Goal: Task Accomplishment & Management: Manage account settings

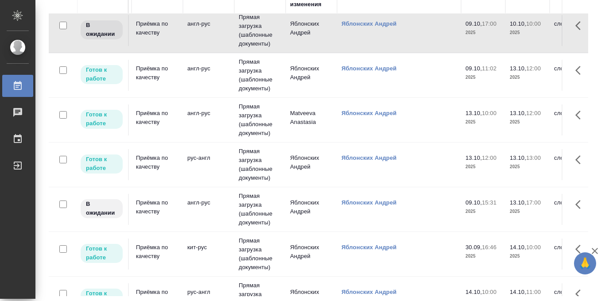
scroll to position [6, 151]
click at [247, 77] on td "Прямая загрузка (шаблонные документы)" at bounding box center [260, 75] width 51 height 44
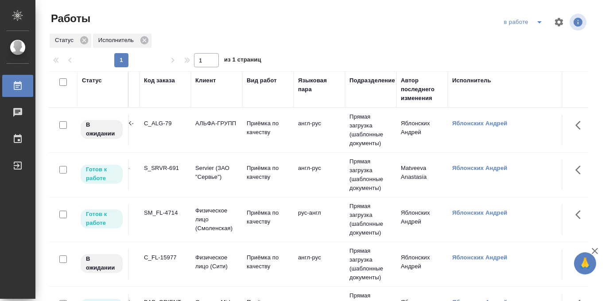
scroll to position [0, 0]
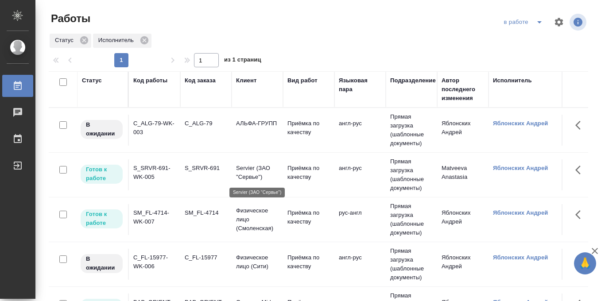
click at [248, 166] on p "Servier (ЗАО "Сервье")" at bounding box center [257, 173] width 43 height 18
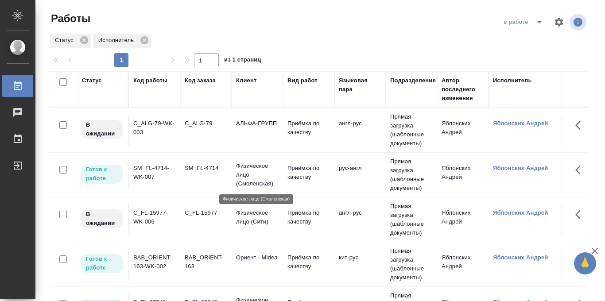
click at [247, 169] on p "Физическое лицо (Смоленская)" at bounding box center [257, 175] width 43 height 27
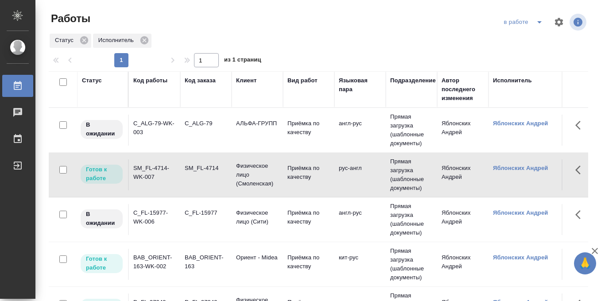
click at [539, 23] on icon "split button" at bounding box center [539, 22] width 4 height 2
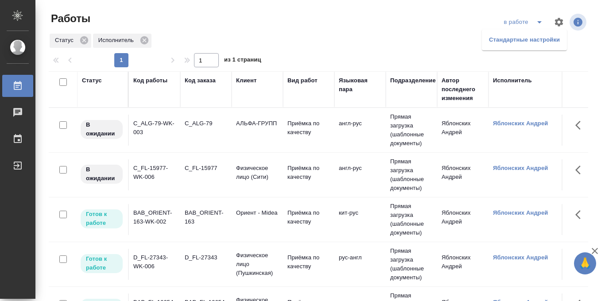
click at [537, 23] on icon "split button" at bounding box center [539, 22] width 11 height 11
click at [530, 39] on li "Стандартные настройки" at bounding box center [524, 40] width 85 height 14
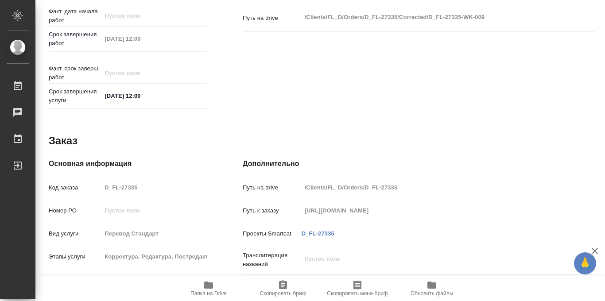
scroll to position [472, 0]
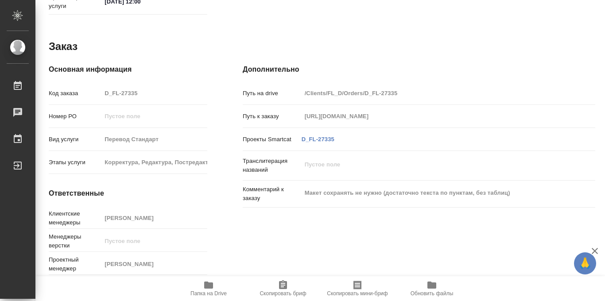
click at [203, 287] on icon "button" at bounding box center [208, 285] width 11 height 11
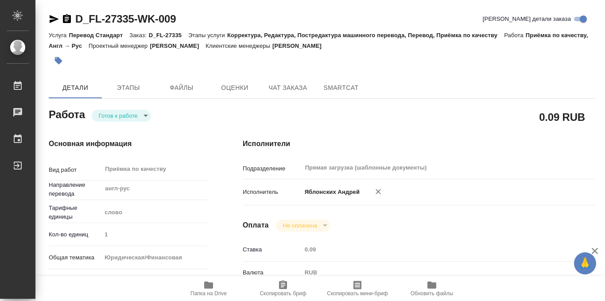
click at [58, 61] on icon "button" at bounding box center [59, 61] width 8 height 8
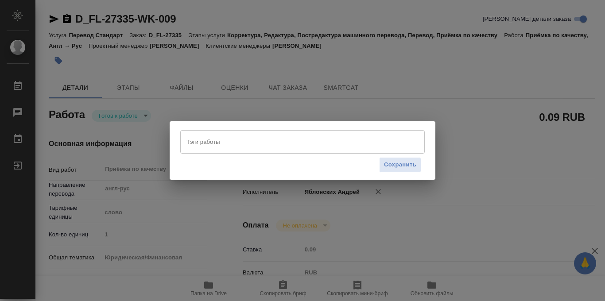
click at [231, 143] on input "Тэги работы" at bounding box center [294, 141] width 220 height 15
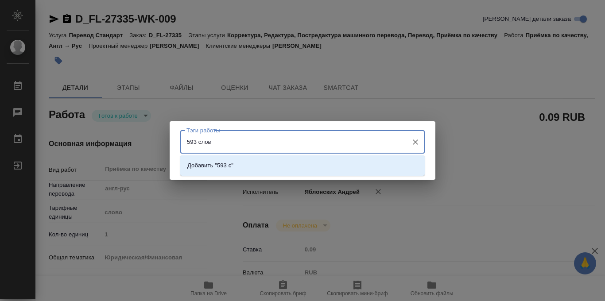
type input "593 слова"
click at [309, 168] on li "Добавить "593 слова"" at bounding box center [302, 166] width 244 height 16
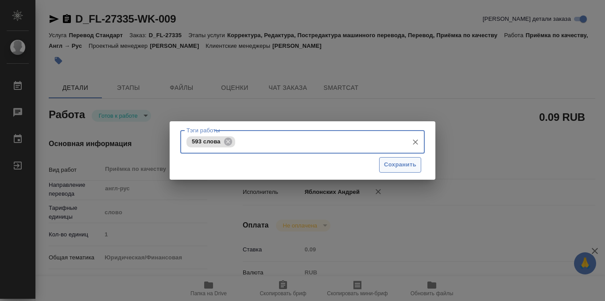
click at [409, 167] on span "Сохранить" at bounding box center [400, 165] width 32 height 10
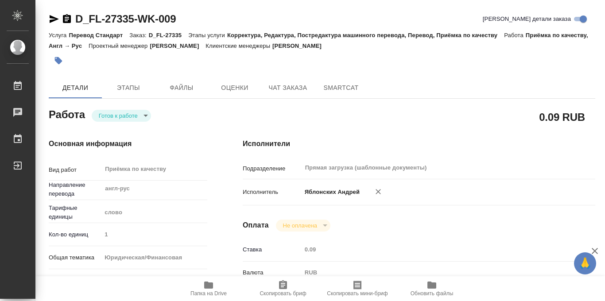
click at [148, 117] on body "🙏 .cls-1 fill:#fff; AWATERA Iablonskikh Andrei Работы 0 Чаты График Выйти D_FL-…" at bounding box center [302, 150] width 605 height 301
type input "readyForWork"
type input "англ-рус"
type input "5a8b1489cc6b4906c91bfd90"
type input "1"
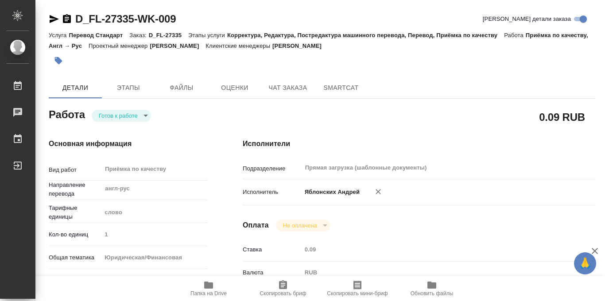
type input "yr-fn"
type input "5a8b8b956a9677013d343cfe"
checkbox input "true"
type input "09.10.2025 11:02"
type input "13.10.2025 12:00"
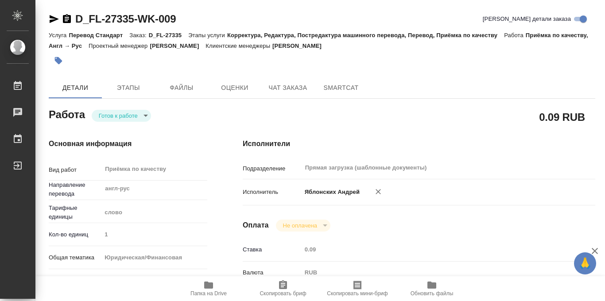
type input "13.10.2025 12:00"
type input "Прямая загрузка (шаблонные документы)"
type input "notPayed"
type input "0.09"
type input "RUB"
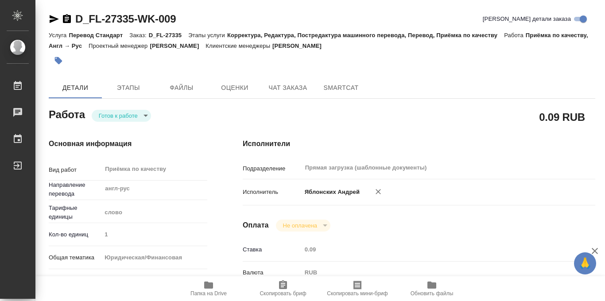
type input "Яблонских Андрей"
type input "D_FL-27335"
type input "Перевод Стандарт"
type input "Корректура, Редактура, Постредактура машинного перевода, Перевод, Приёмка по ка…"
type input "Давыдова Елена"
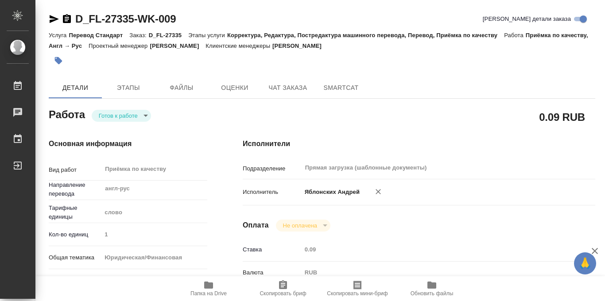
type input "/Clients/FL_D/Orders/D_FL-27335"
type input "https://drive.awatera.com/s/ztXnFGABWKgiwt3"
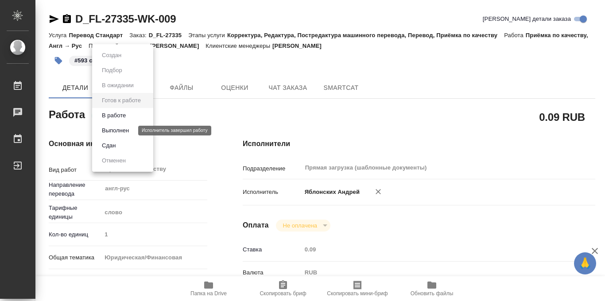
click at [122, 131] on button "Выполнен" at bounding box center [115, 131] width 32 height 10
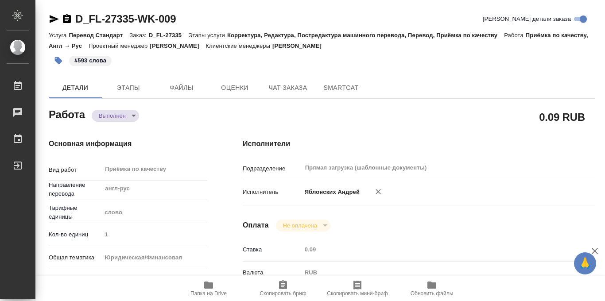
type textarea "x"
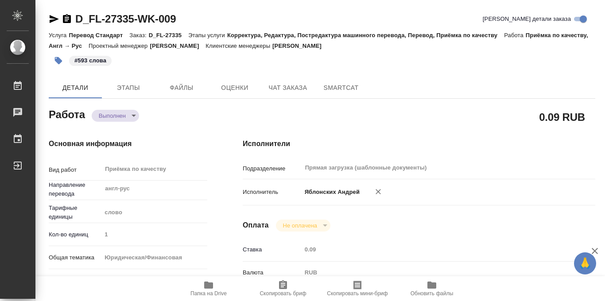
type textarea "x"
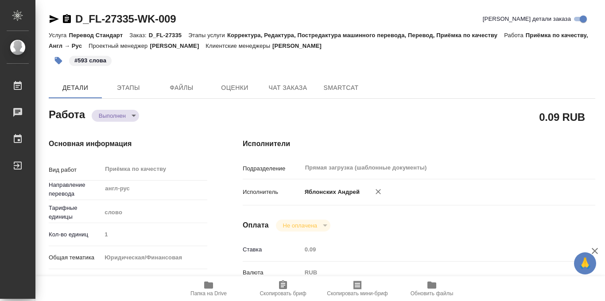
type textarea "x"
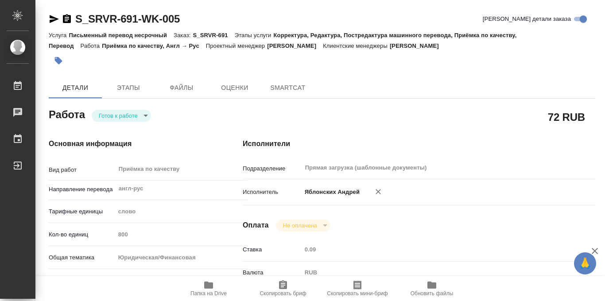
type textarea "x"
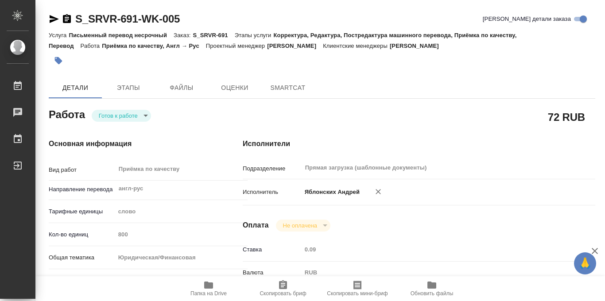
type textarea "x"
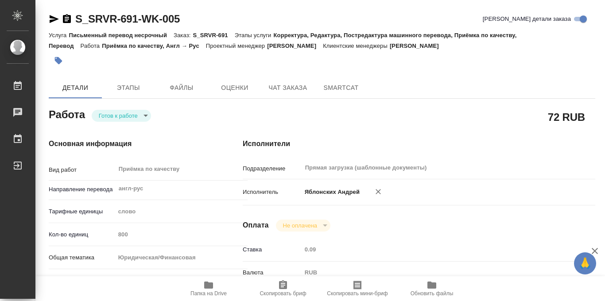
type textarea "x"
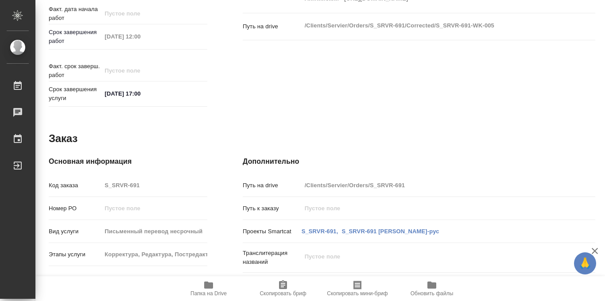
scroll to position [472, 0]
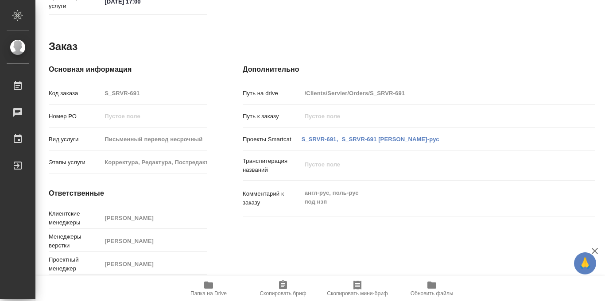
type textarea "x"
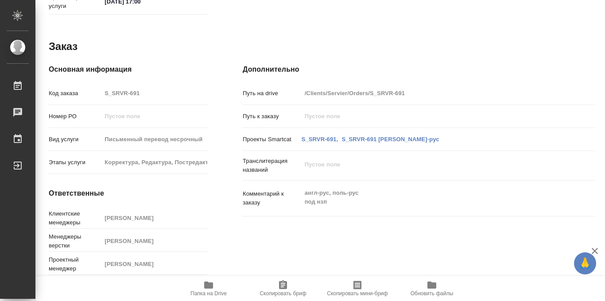
click at [209, 288] on icon "button" at bounding box center [208, 285] width 9 height 7
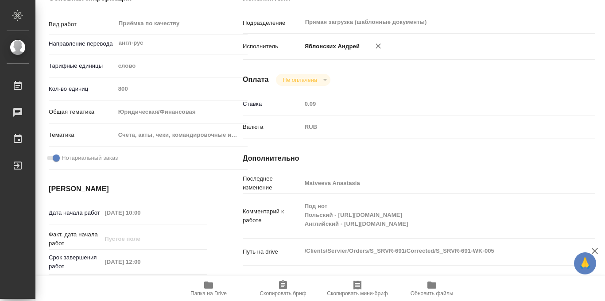
scroll to position [0, 0]
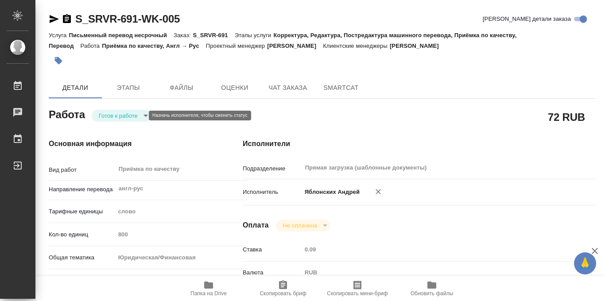
click at [57, 58] on icon "button" at bounding box center [59, 61] width 8 height 8
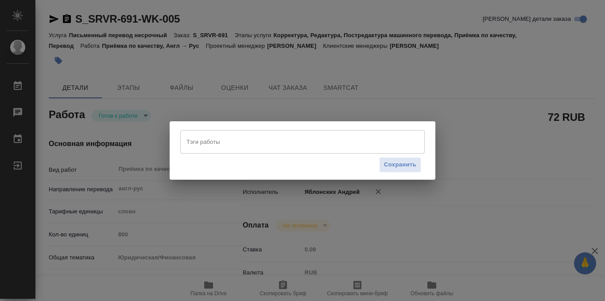
click at [263, 146] on input "Тэги работы" at bounding box center [294, 141] width 220 height 15
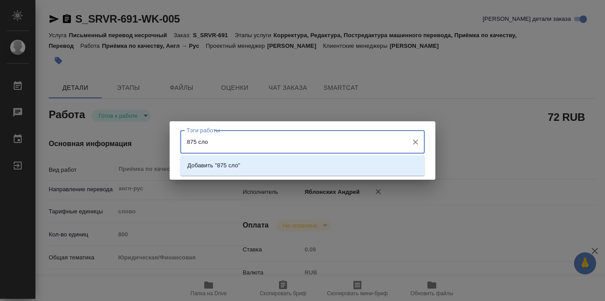
type input "875 слов"
click at [294, 166] on li "Добавить "875 слов"" at bounding box center [302, 166] width 244 height 16
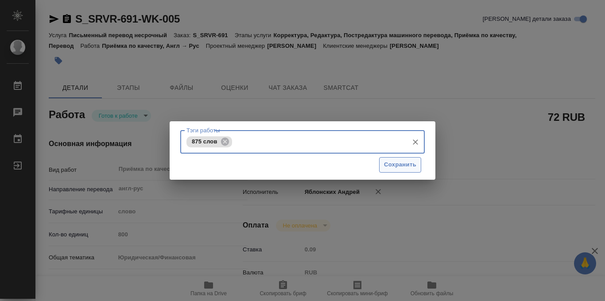
click at [392, 167] on span "Сохранить" at bounding box center [400, 165] width 32 height 10
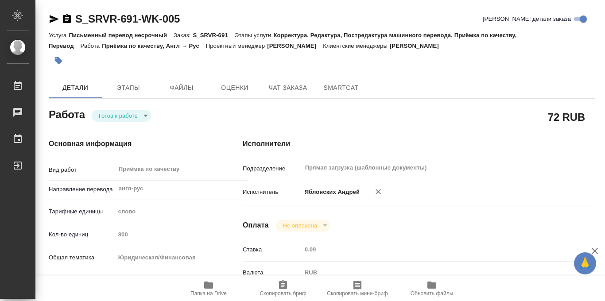
click at [146, 115] on body "🙏 .cls-1 fill:#fff; AWATERA Iablonskikh Andrei Работы 0 Чаты График Выйти S_SRV…" at bounding box center [302, 150] width 605 height 301
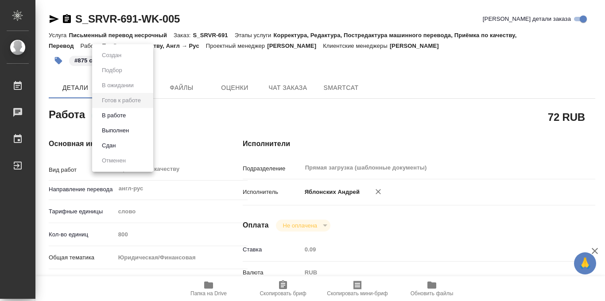
type input "readyForWork"
type textarea "Приёмка по качеству"
type textarea "x"
type input "англ-рус"
type input "5a8b1489cc6b4906c91bfd90"
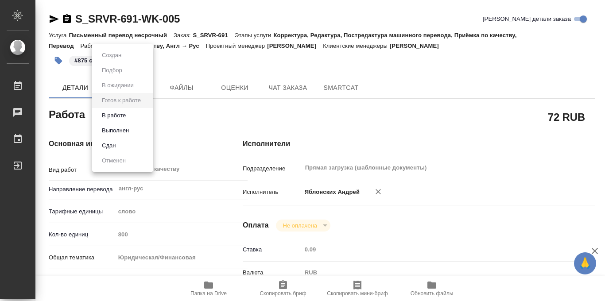
type input "800"
type input "yr-fn"
type input "5f647205b73bc97568ca66c0"
checkbox input "true"
type input "13.10.2025 10:00"
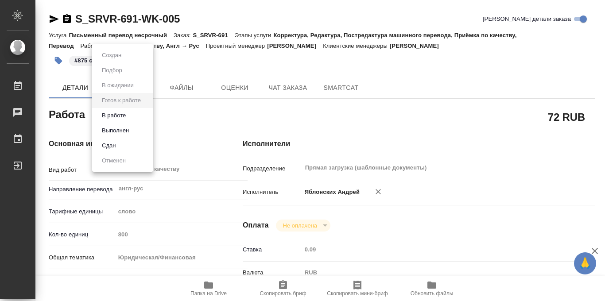
type input "13.10.2025 12:00"
type input "13.10.2025 17:00"
type input "Прямая загрузка (шаблонные документы)"
type input "notPayed"
type input "0.09"
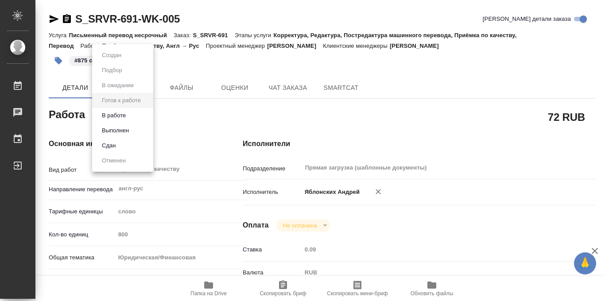
type input "RUB"
type input "Matveeva Anastasia"
type textarea "Под нот Польский - https://drive.awatera.com/s/niBTjQj5fCDtneE Английский - htt…"
type textarea "x"
type textarea "/Clients/Servier/Orders/S_SRVR-691/Corrected/S_SRVR-691-WK-005"
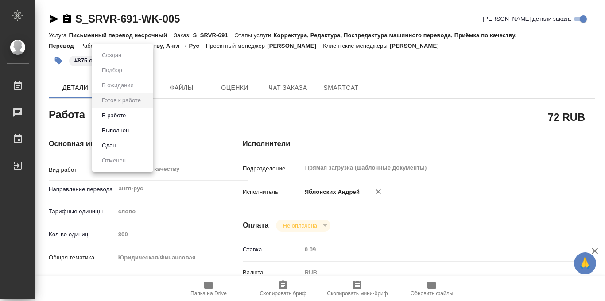
type textarea "x"
type input "S_SRVR-691"
type input "Письменный перевод несрочный"
type input "Корректура, Редактура, Постредактура машинного перевода, Приёмка по качеству, П…"
type input "Никифорова Валерия"
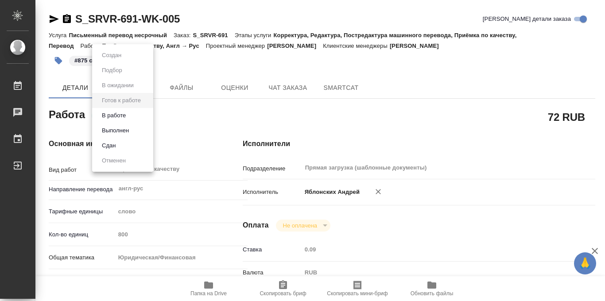
type input "[PERSON_NAME]"
type input "/Clients/Servier/Orders/S_SRVR-691"
type textarea "x"
type textarea "англ-рус, поль-рус под нзп"
type textarea "x"
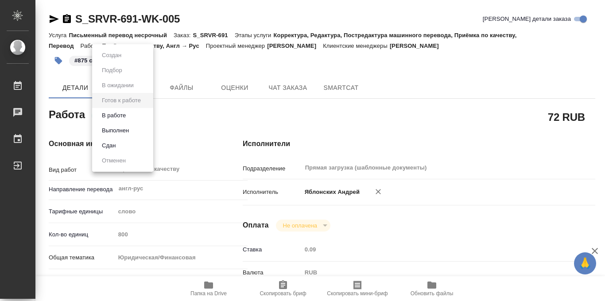
click at [147, 114] on div at bounding box center [302, 150] width 605 height 301
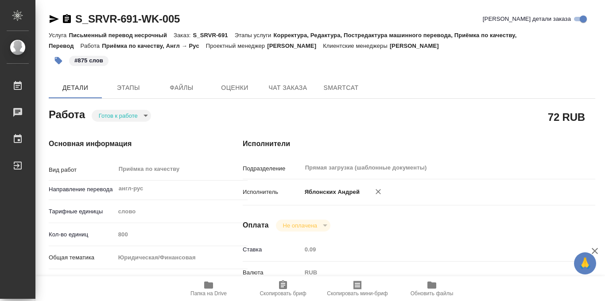
type textarea "x"
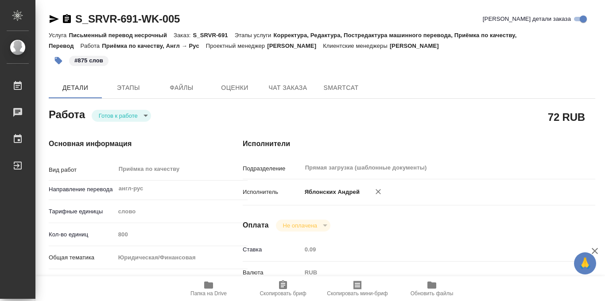
click at [136, 117] on body "🙏 .cls-1 fill:#fff; AWATERA Iablonskikh Andrei Работы 0 Чаты График Выйти S_SRV…" at bounding box center [302, 150] width 605 height 301
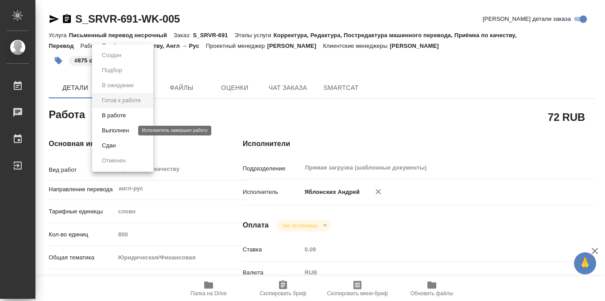
click at [116, 129] on button "Выполнен" at bounding box center [115, 131] width 32 height 10
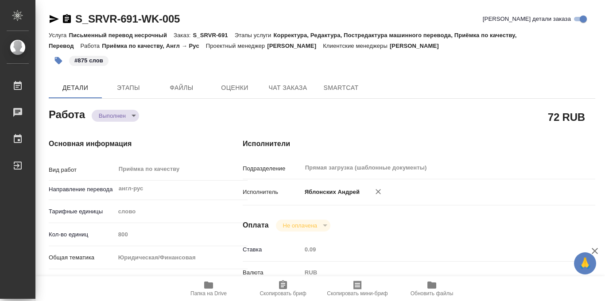
type textarea "x"
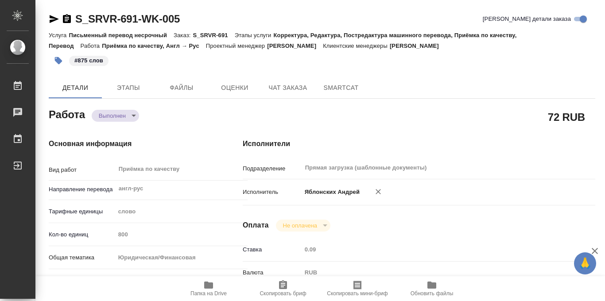
type textarea "x"
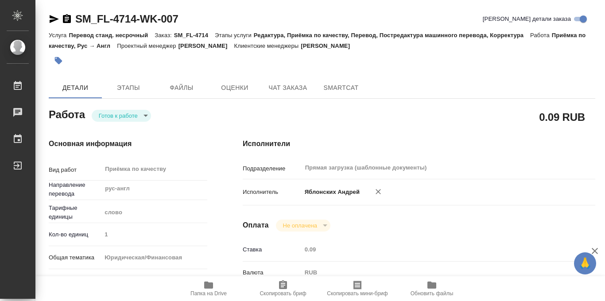
scroll to position [472, 0]
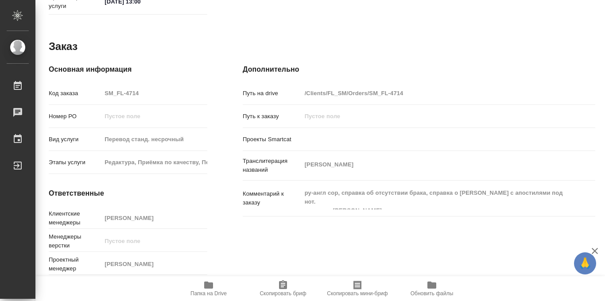
click at [204, 290] on span "Папка на Drive" at bounding box center [208, 293] width 36 height 6
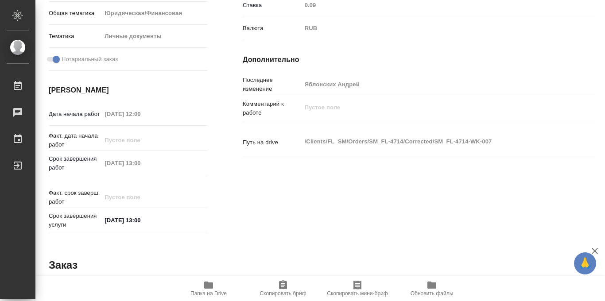
scroll to position [0, 0]
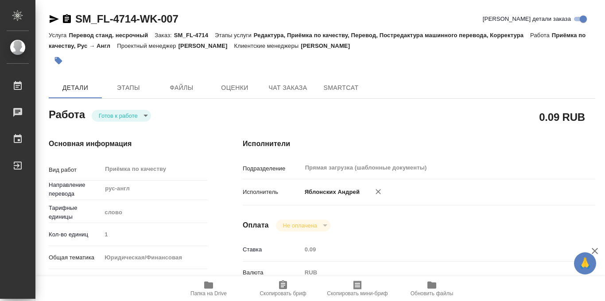
click at [61, 60] on icon "button" at bounding box center [59, 61] width 8 height 8
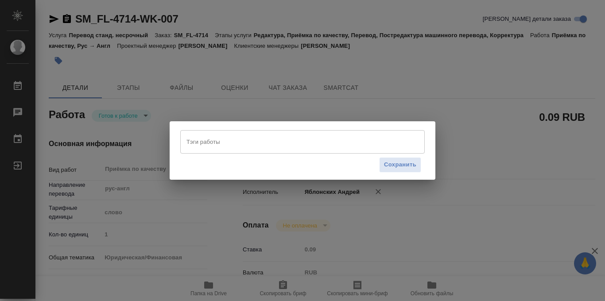
click at [216, 139] on input "Тэги работы" at bounding box center [294, 141] width 220 height 15
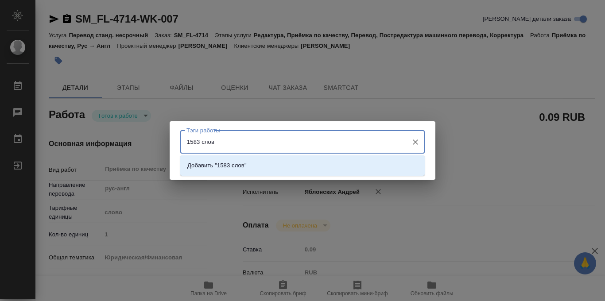
type input "1583 слова"
click at [292, 163] on li "Добавить "1583 слова"" at bounding box center [302, 166] width 244 height 16
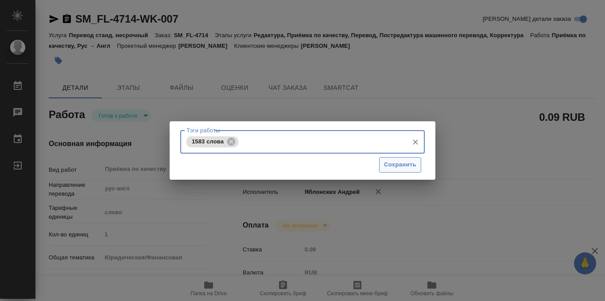
click at [398, 165] on span "Сохранить" at bounding box center [400, 165] width 32 height 10
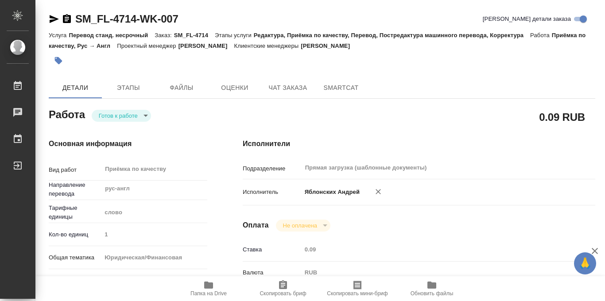
type input "readyForWork"
type input "рус-англ"
type input "5a8b1489cc6b4906c91bfd90"
type input "1"
type input "yr-fn"
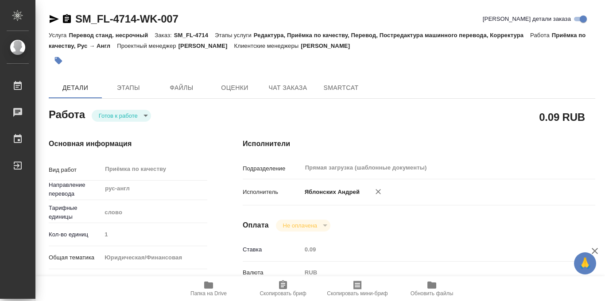
type input "5a8b8b956a9677013d343cfe"
checkbox input "true"
type input "13.10.2025 12:00"
type input "13.10.2025 13:00"
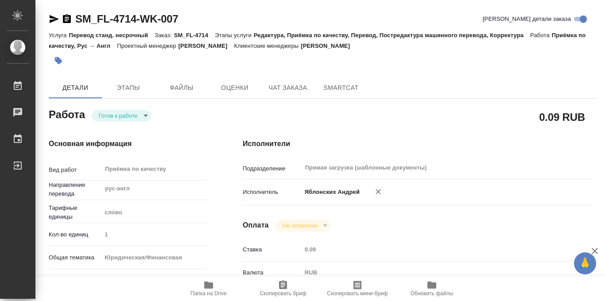
type input "Прямая загрузка (шаблонные документы)"
type input "notPayed"
type input "0.09"
type input "RUB"
type input "Яблонских Андрей"
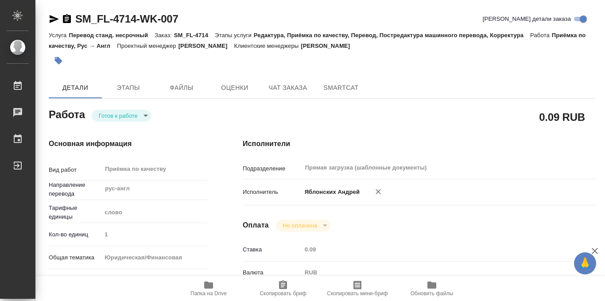
type input "SM_FL-4714"
type input "Перевод станд. несрочный"
type input "Редактура, Приёмка по качеству, Перевод, Постредактура машинного перевода, Корр…"
type input "Козлова Мария"
type input "/Clients/FL_SM/Orders/SM_FL-4714"
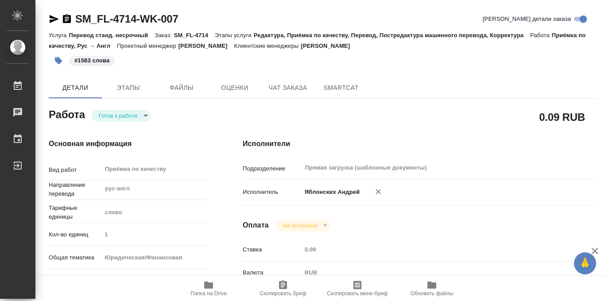
click at [142, 110] on body "🙏 .cls-1 fill:#fff; AWATERA Iablonskikh Andrei Работы 0 Чаты График Выйти SM_FL…" at bounding box center [302, 150] width 605 height 301
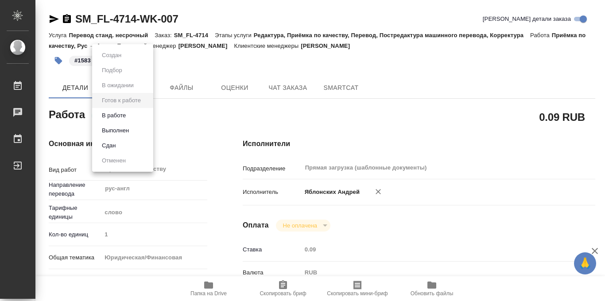
click at [149, 117] on li "В работе" at bounding box center [122, 115] width 61 height 15
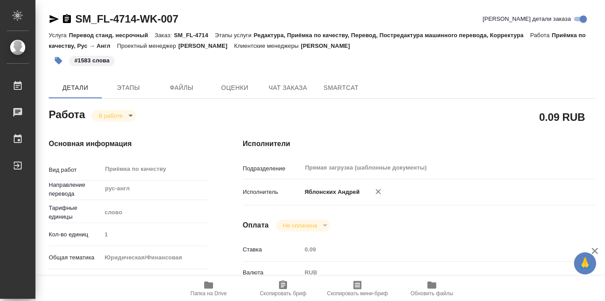
type textarea "x"
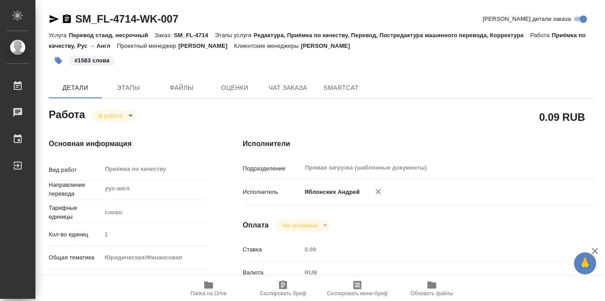
click at [131, 116] on body "🙏 .cls-1 fill:#fff; AWATERA Iablonskikh Andrei Работы 0 Чаты График Выйти SM_FL…" at bounding box center [302, 150] width 605 height 301
type textarea "x"
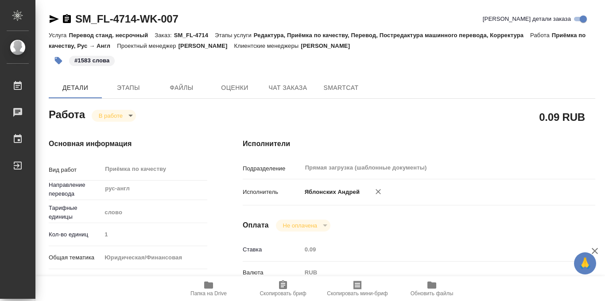
type textarea "x"
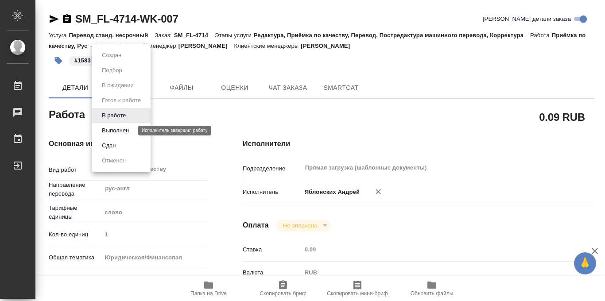
click at [126, 131] on button "Выполнен" at bounding box center [115, 131] width 32 height 10
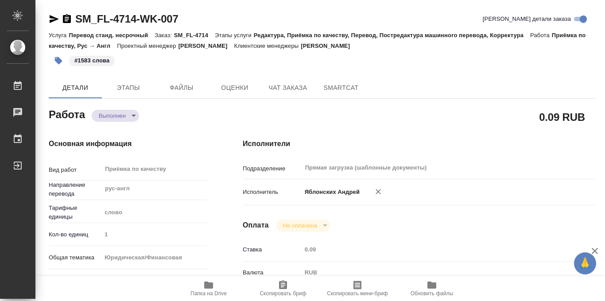
type textarea "x"
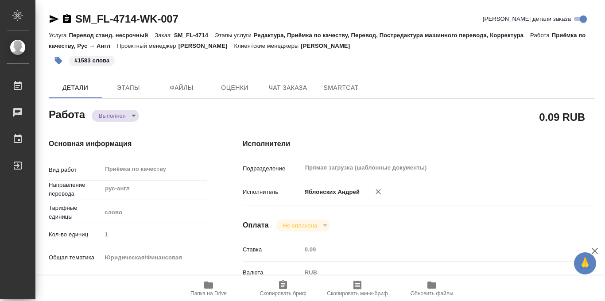
type textarea "x"
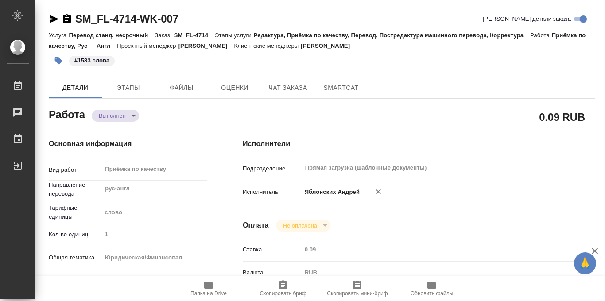
type textarea "x"
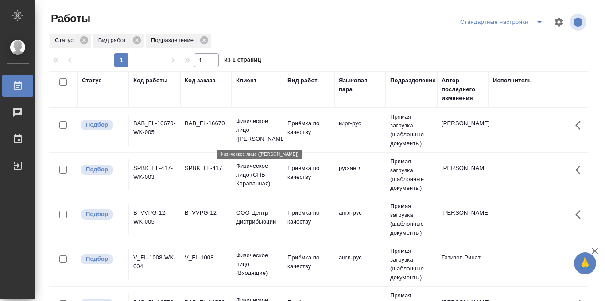
click at [247, 126] on p "Физическое лицо ([PERSON_NAME])" at bounding box center [257, 130] width 43 height 27
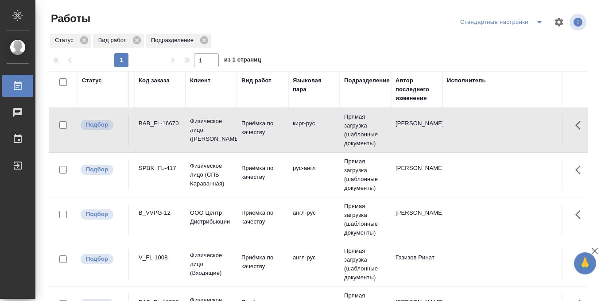
scroll to position [0, 36]
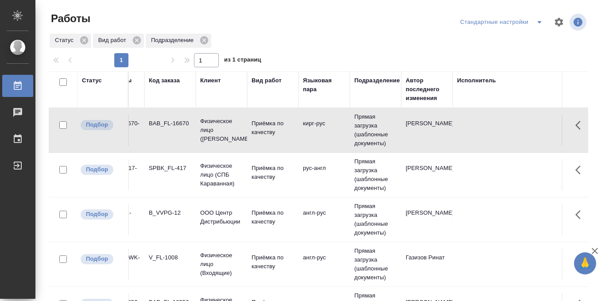
click at [537, 21] on icon "split button" at bounding box center [539, 22] width 11 height 11
click at [484, 42] on li "в работе" at bounding box center [501, 40] width 93 height 14
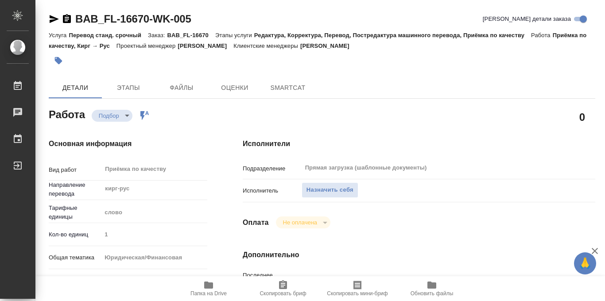
type textarea "x"
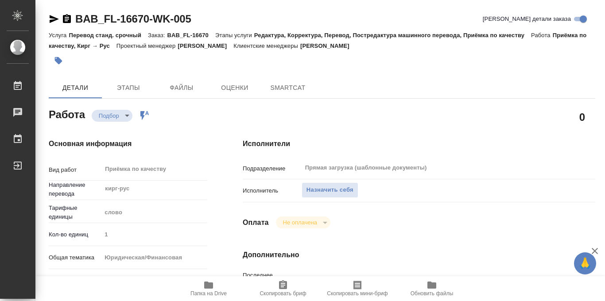
type textarea "x"
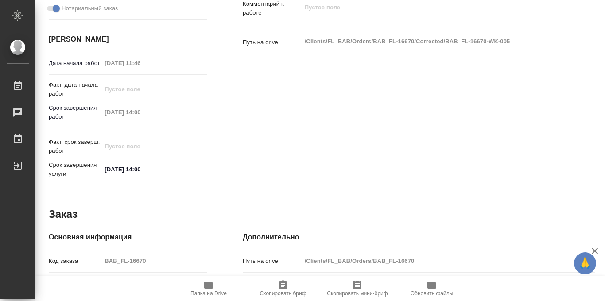
scroll to position [297, 0]
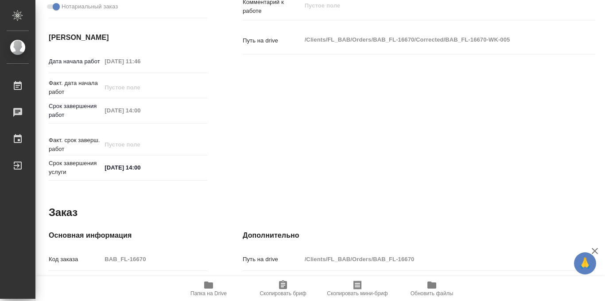
type textarea "x"
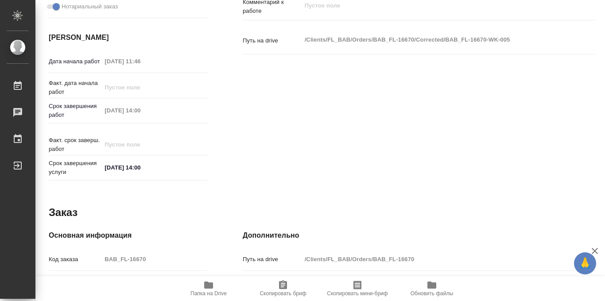
type textarea "x"
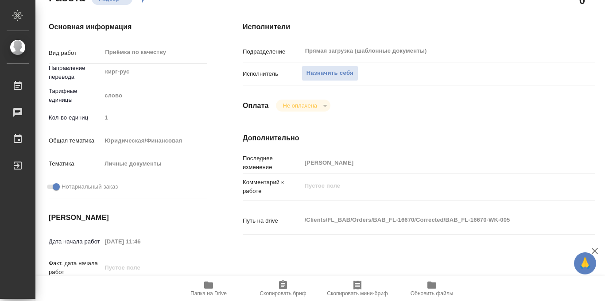
scroll to position [0, 0]
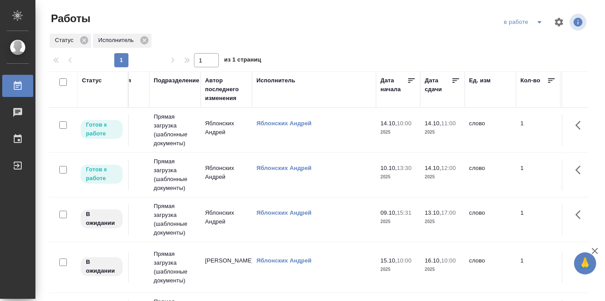
click at [456, 82] on icon at bounding box center [455, 80] width 9 height 9
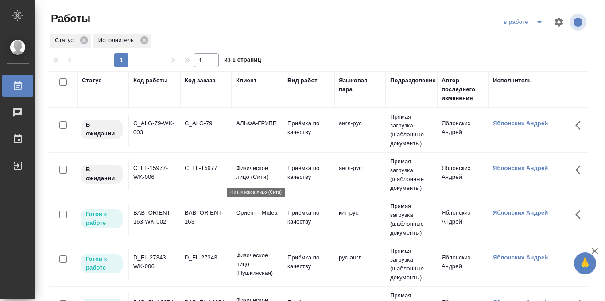
click at [254, 173] on p "Физическое лицо (Сити)" at bounding box center [257, 173] width 43 height 18
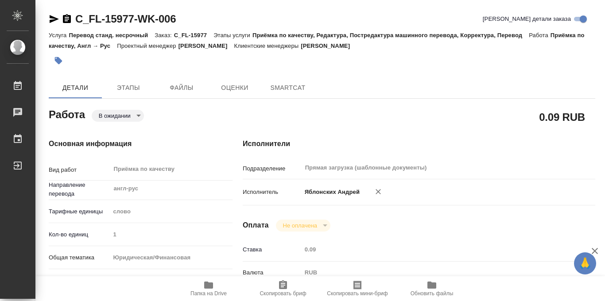
type textarea "x"
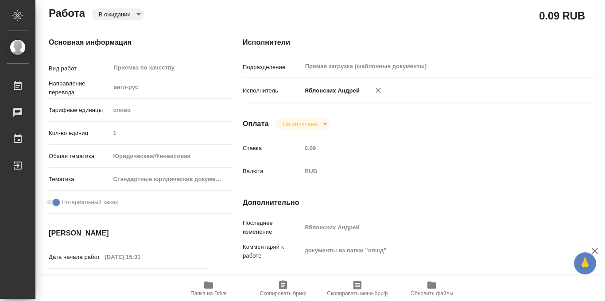
scroll to position [472, 0]
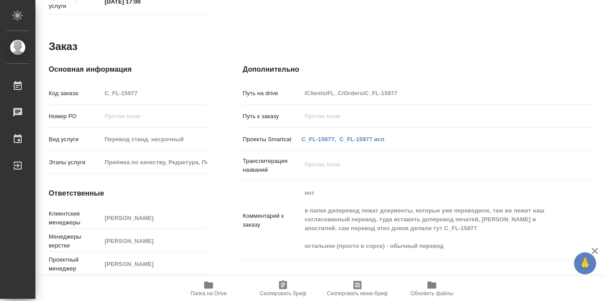
type textarea "x"
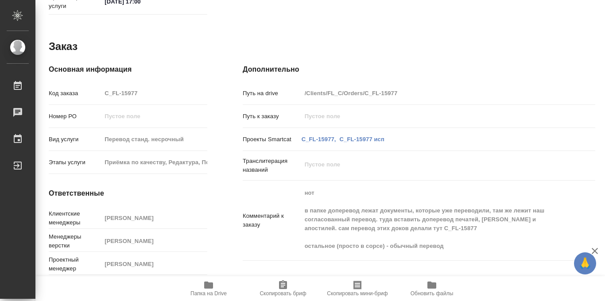
type textarea "x"
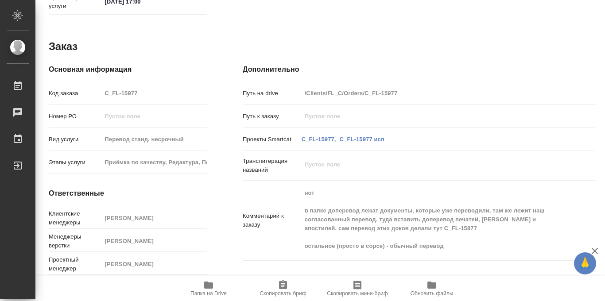
click at [208, 289] on icon "button" at bounding box center [208, 285] width 11 height 11
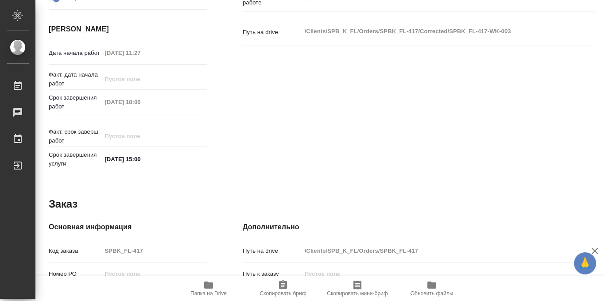
scroll to position [472, 0]
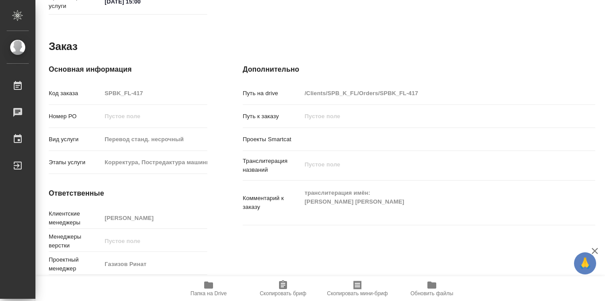
click at [209, 289] on icon "button" at bounding box center [208, 285] width 11 height 11
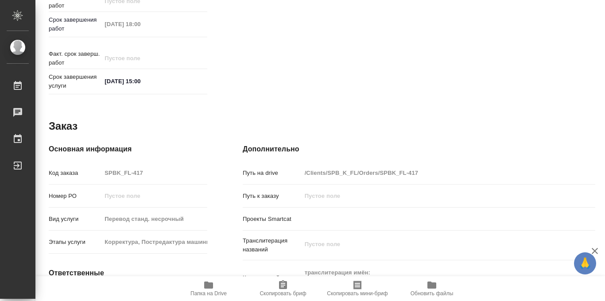
scroll to position [0, 0]
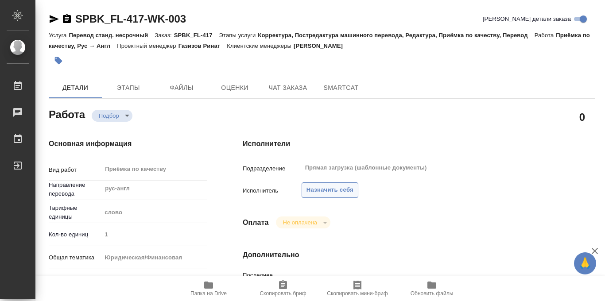
click at [332, 188] on span "Назначить себя" at bounding box center [329, 190] width 47 height 10
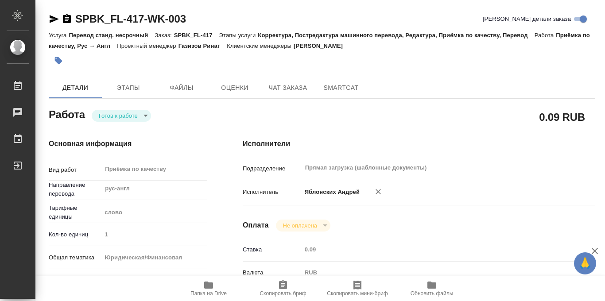
type textarea "x"
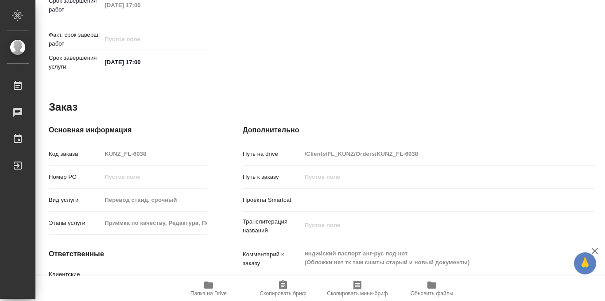
scroll to position [472, 0]
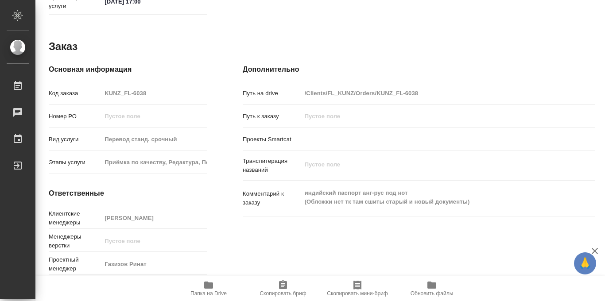
click at [208, 288] on icon "button" at bounding box center [208, 285] width 9 height 7
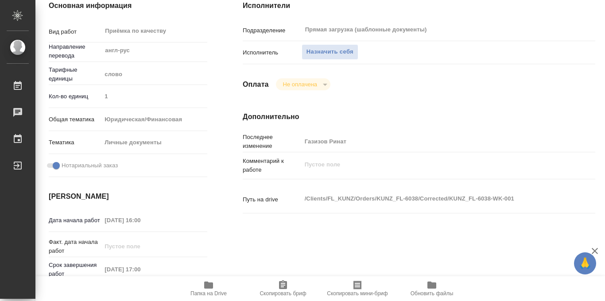
scroll to position [0, 0]
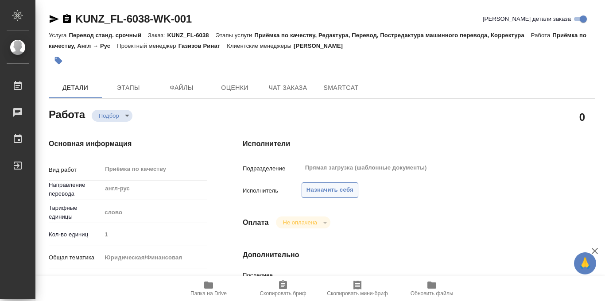
click at [318, 190] on span "Назначить себя" at bounding box center [329, 190] width 47 height 10
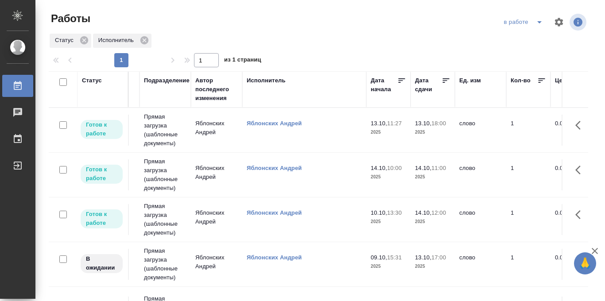
scroll to position [0, 247]
click at [445, 81] on icon at bounding box center [445, 80] width 7 height 4
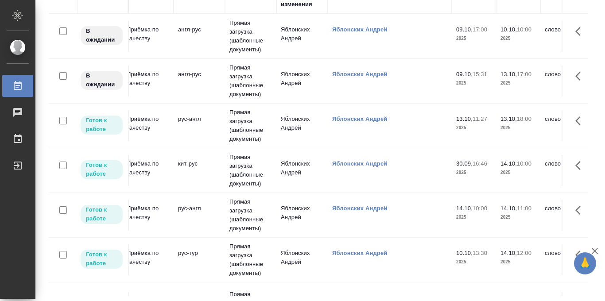
scroll to position [0, 0]
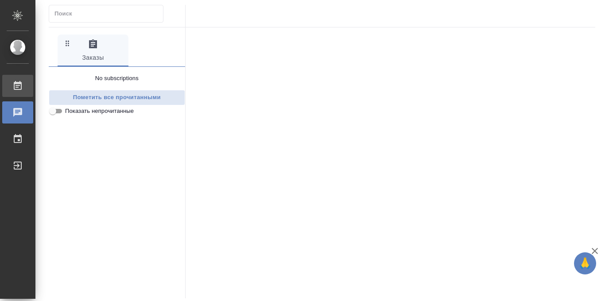
click at [15, 84] on div "Работы" at bounding box center [7, 85] width 22 height 13
